Goal: Task Accomplishment & Management: Complete application form

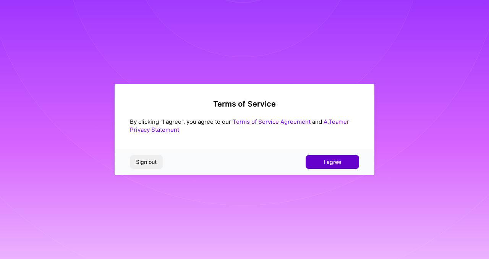
click at [326, 161] on span "I agree" at bounding box center [333, 162] width 18 height 8
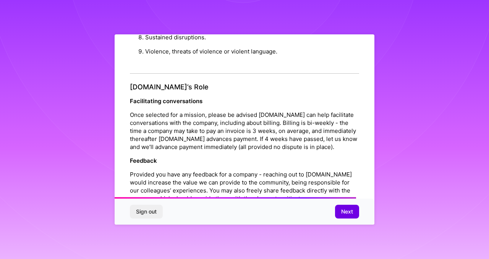
scroll to position [861, 0]
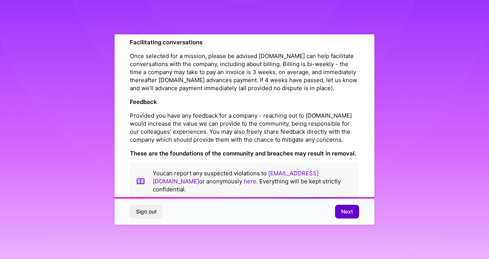
click at [347, 210] on span "Next" at bounding box center [347, 212] width 12 height 8
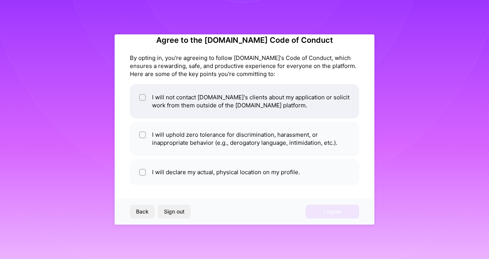
scroll to position [15, 0]
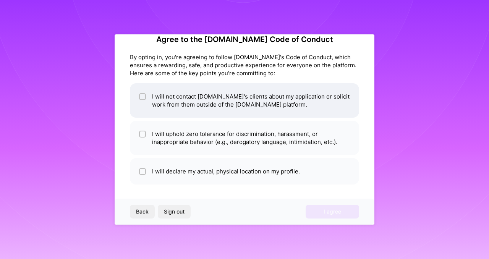
click at [208, 93] on li "I will not contact [DOMAIN_NAME]'s clients about my application or solicit work…" at bounding box center [244, 100] width 229 height 34
checkbox input "true"
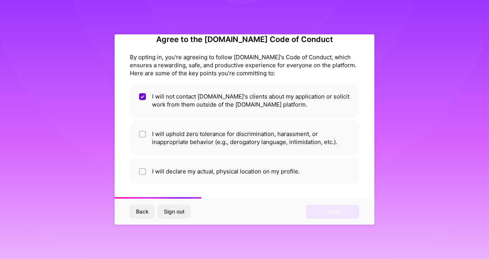
scroll to position [16, 0]
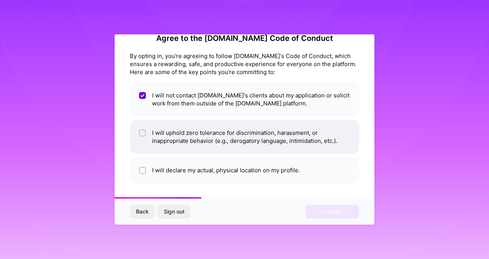
click at [193, 135] on li "I will uphold zero tolerance for discrimination, harassment, or inappropriate b…" at bounding box center [244, 137] width 229 height 34
checkbox input "true"
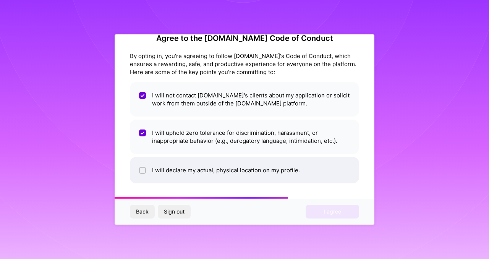
click at [182, 168] on li "I will declare my actual, physical location on my profile." at bounding box center [244, 170] width 229 height 26
checkbox input "true"
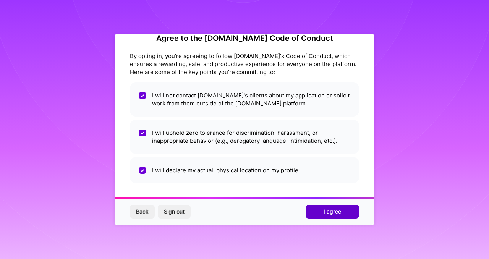
click at [344, 214] on button "I agree" at bounding box center [333, 212] width 54 height 14
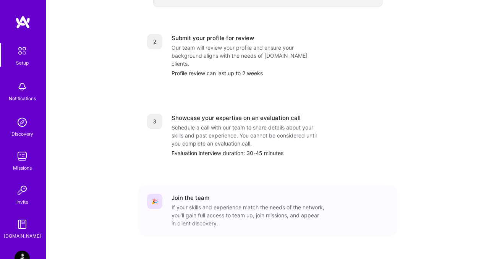
scroll to position [322, 0]
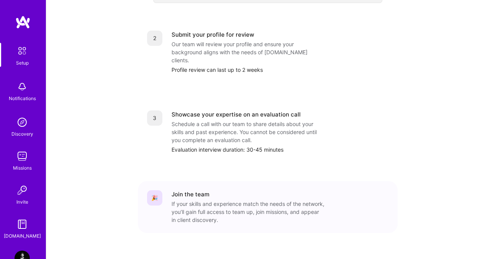
click at [22, 160] on img at bounding box center [22, 156] width 15 height 15
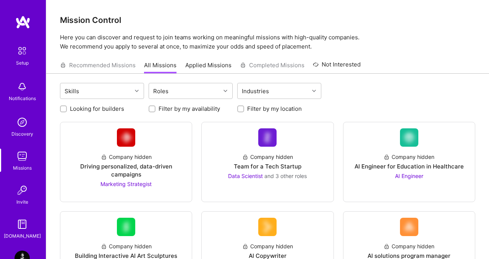
click at [26, 51] on img at bounding box center [22, 51] width 16 height 16
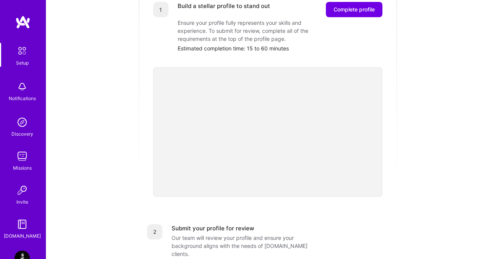
scroll to position [140, 0]
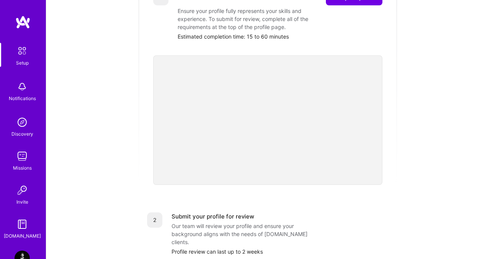
click at [430, 152] on div "Getting started as an [DOMAIN_NAME] Builder Complete the steps below to request…" at bounding box center [267, 159] width 425 height 586
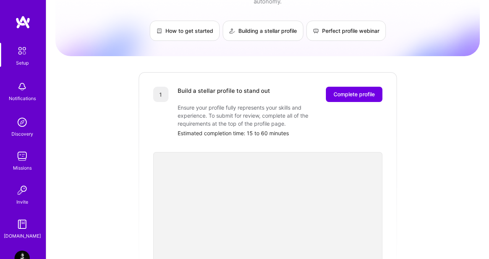
scroll to position [0, 0]
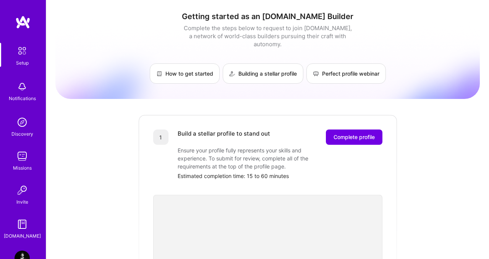
click at [12, 148] on div "Setup Notifications Discovery Missions Invite [DOMAIN_NAME]" at bounding box center [23, 141] width 46 height 197
click at [25, 157] on img at bounding box center [22, 156] width 15 height 15
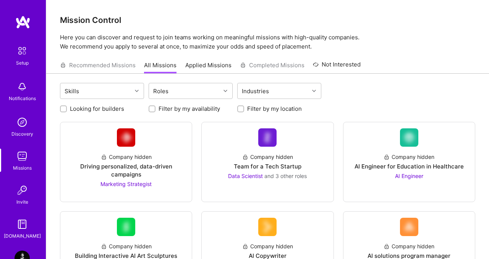
click at [24, 40] on div "Setup Notifications Discovery Missions Invite [DOMAIN_NAME]" at bounding box center [23, 127] width 46 height 225
click at [18, 51] on img at bounding box center [22, 51] width 16 height 16
